Goal: Navigation & Orientation: Find specific page/section

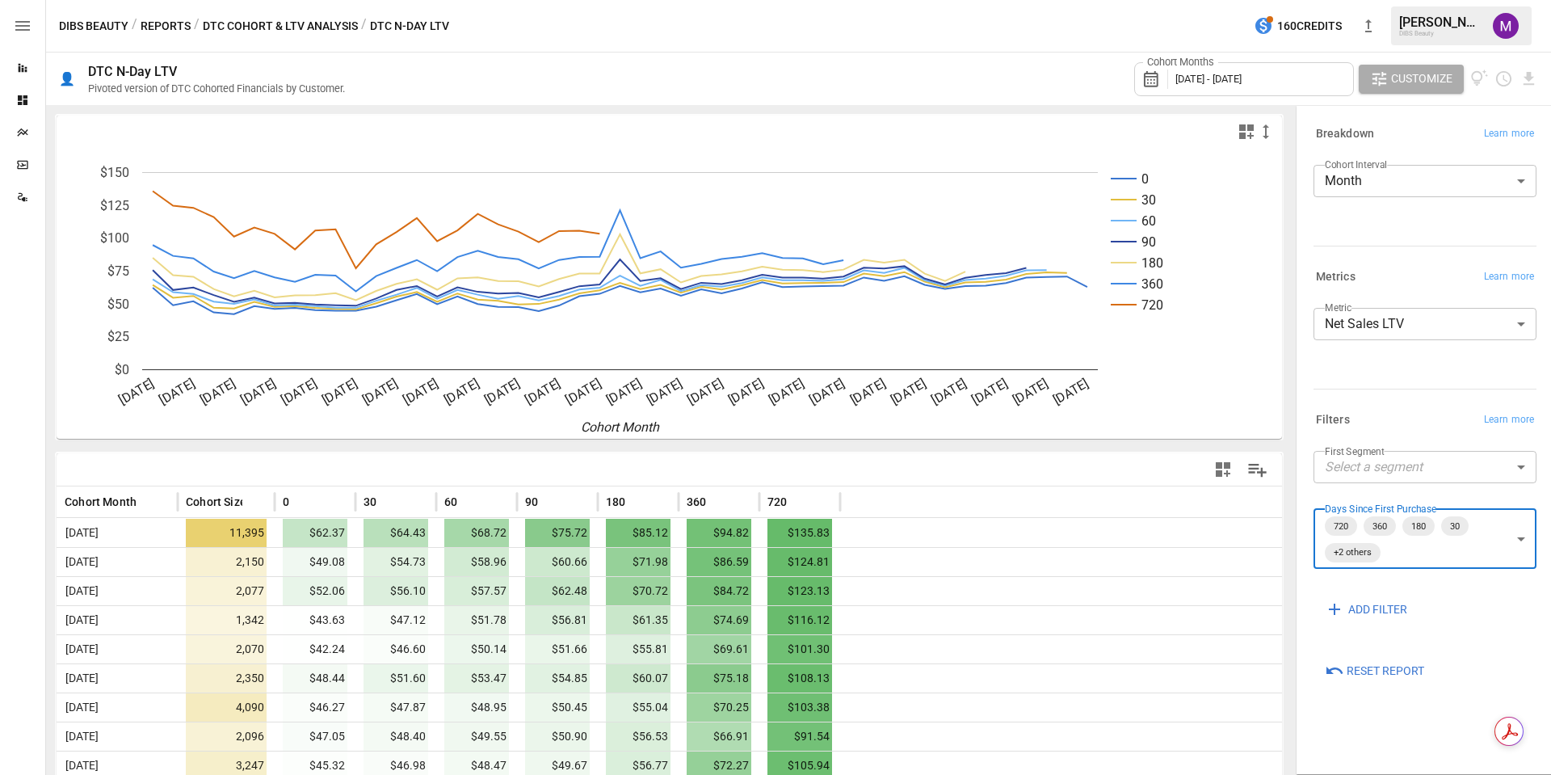
click at [22, 27] on icon "button" at bounding box center [22, 25] width 19 height 19
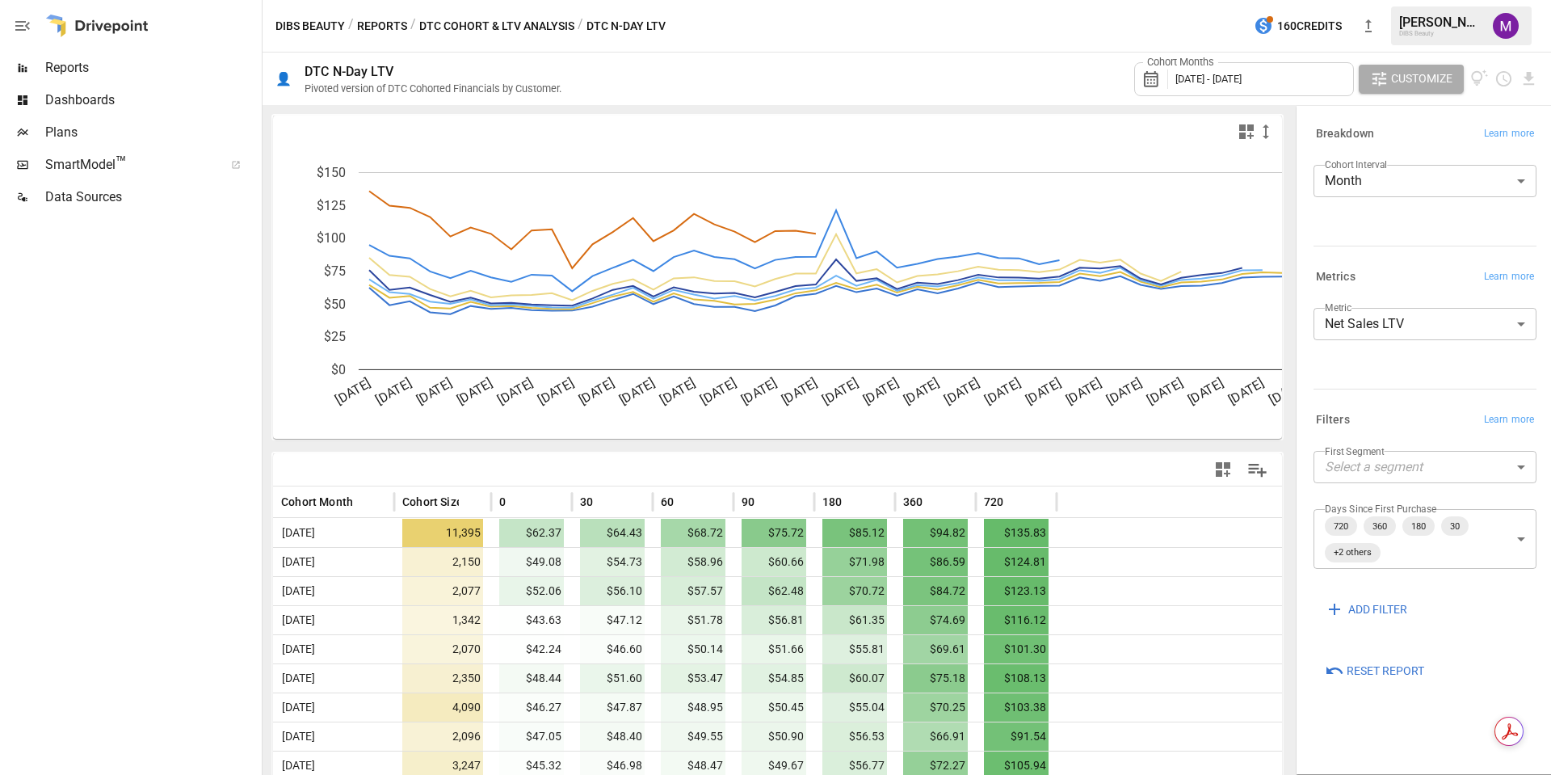
click at [22, 27] on icon "button" at bounding box center [22, 25] width 19 height 19
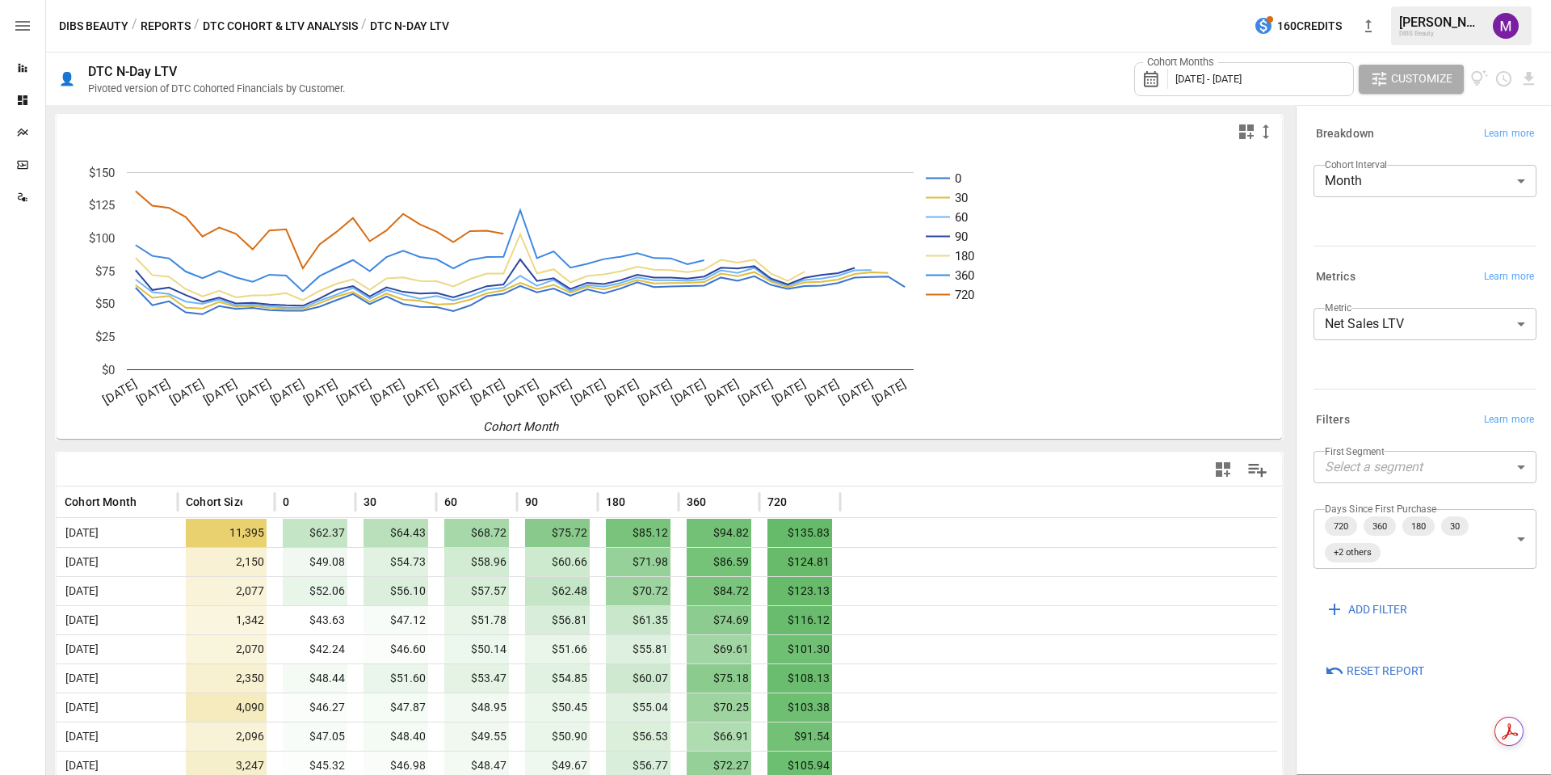
click at [22, 27] on icon "button" at bounding box center [22, 25] width 19 height 19
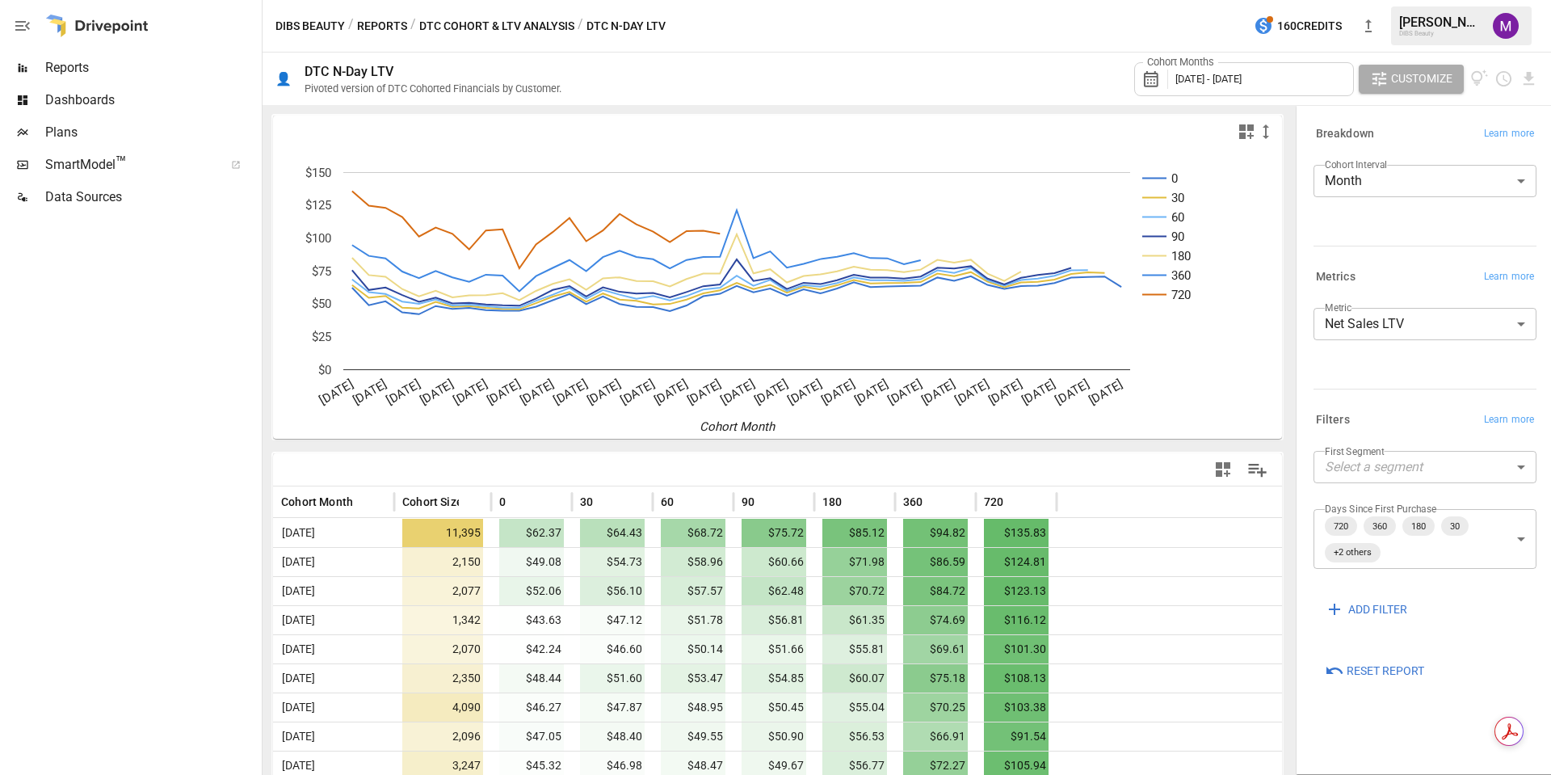
click at [107, 59] on span "Reports" at bounding box center [151, 67] width 213 height 19
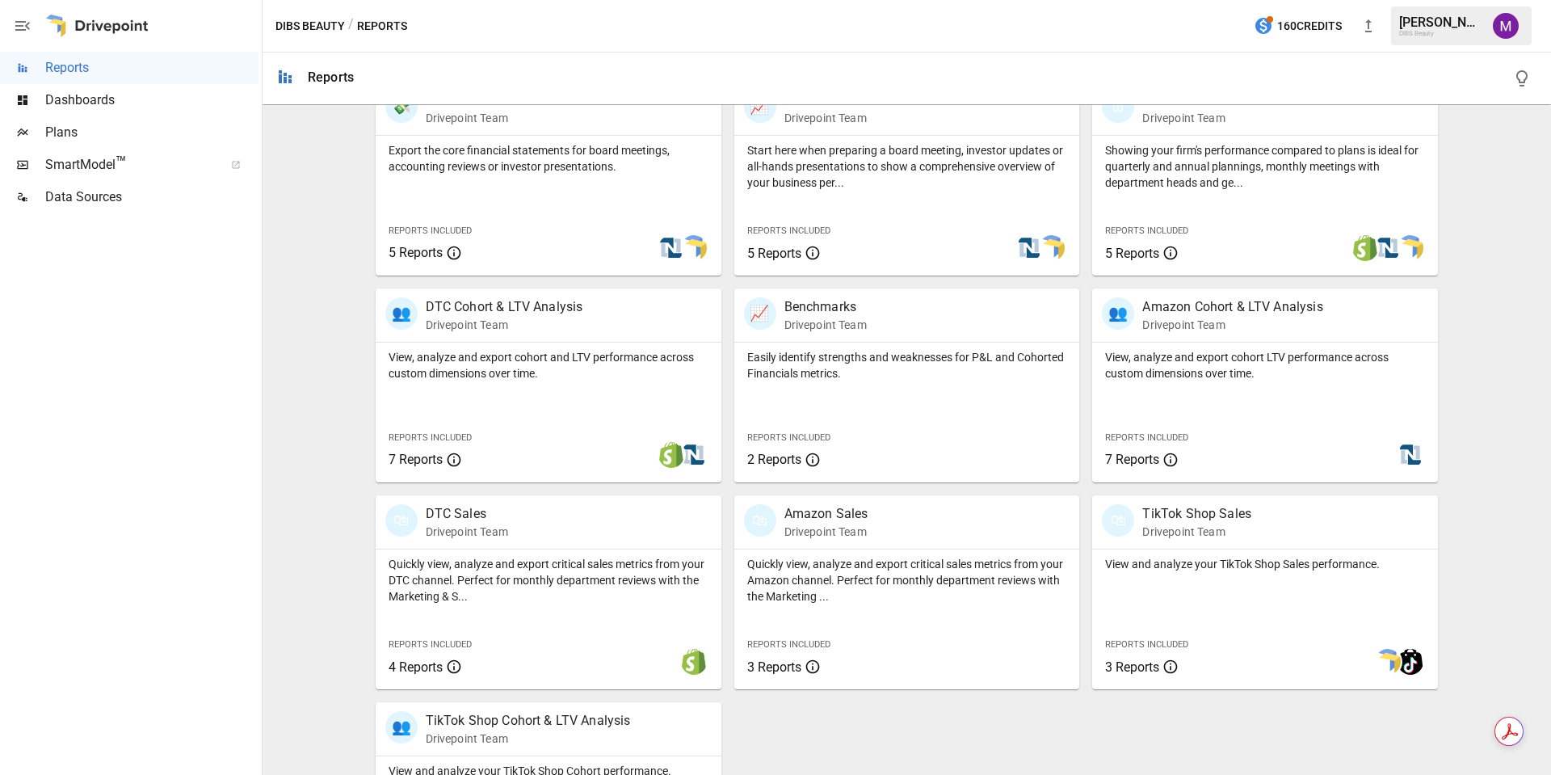
scroll to position [477, 0]
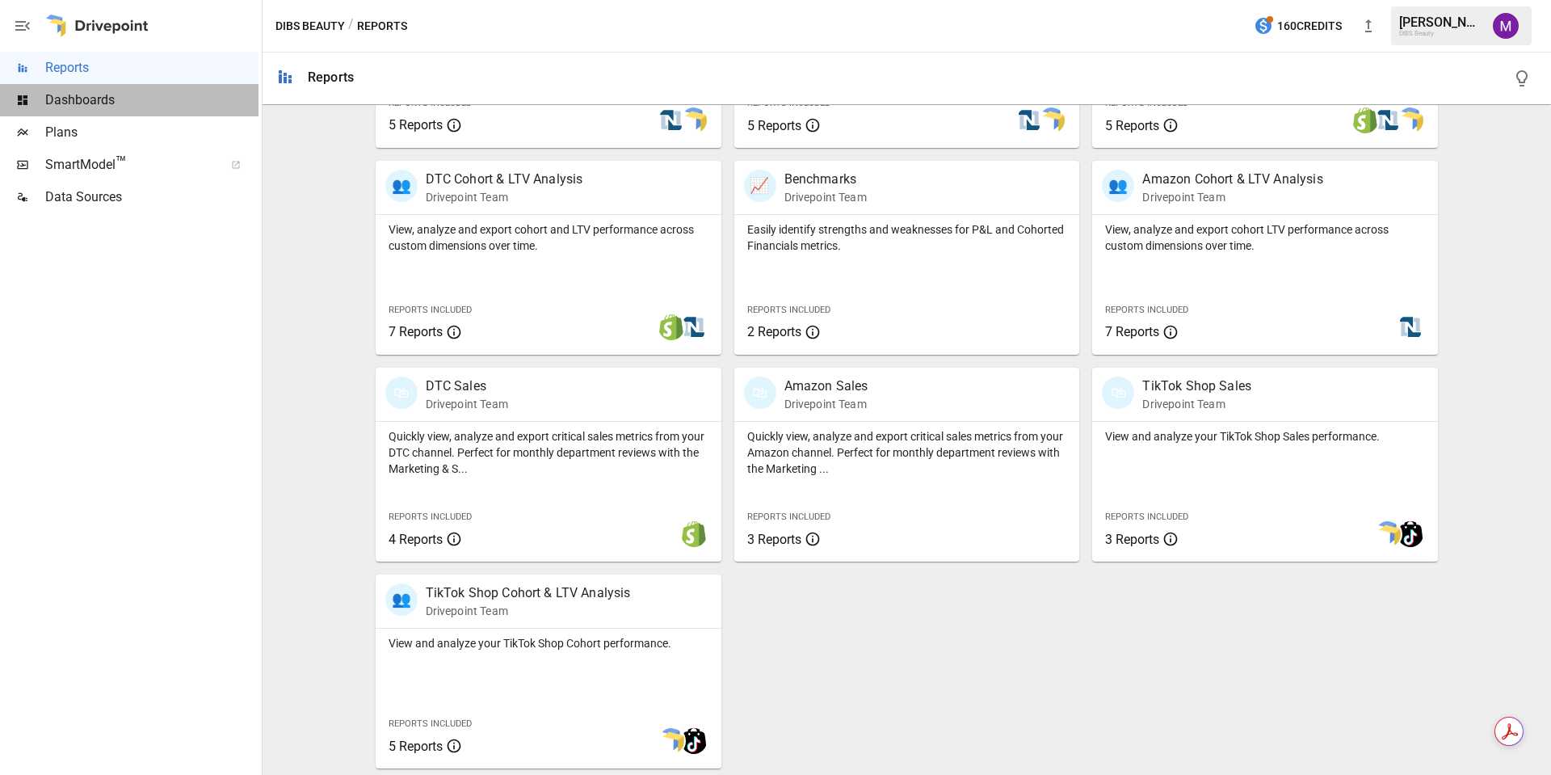
click at [96, 97] on span "Dashboards" at bounding box center [151, 99] width 213 height 19
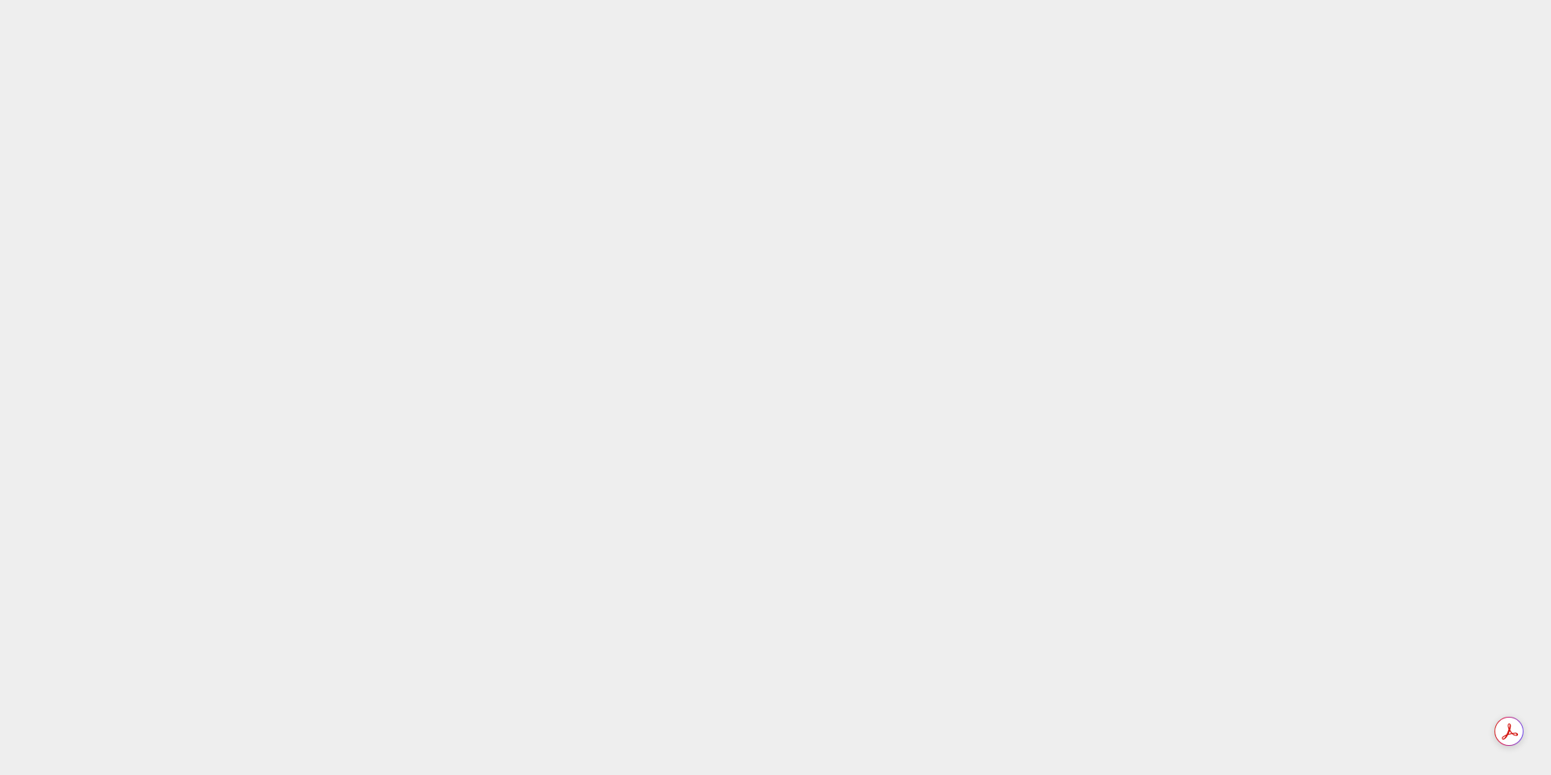
click at [510, 0] on html at bounding box center [775, 0] width 1551 height 0
